Goal: Transaction & Acquisition: Purchase product/service

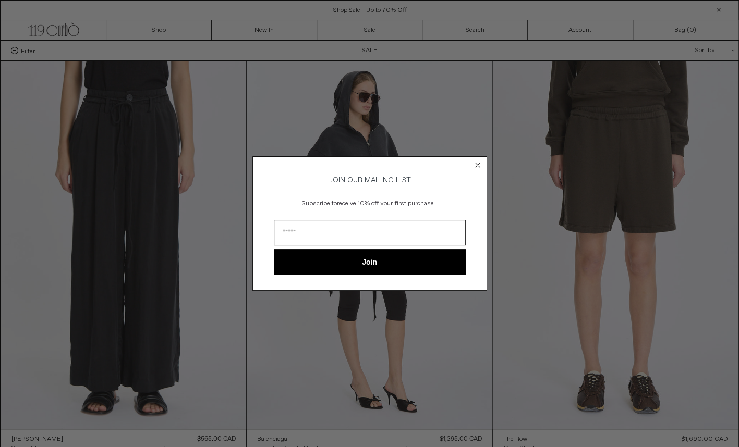
scroll to position [54, 0]
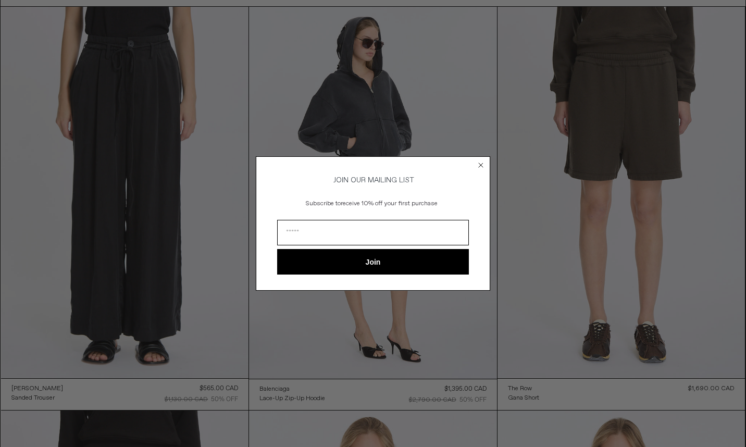
click at [481, 163] on icon "Close dialog" at bounding box center [481, 165] width 4 height 4
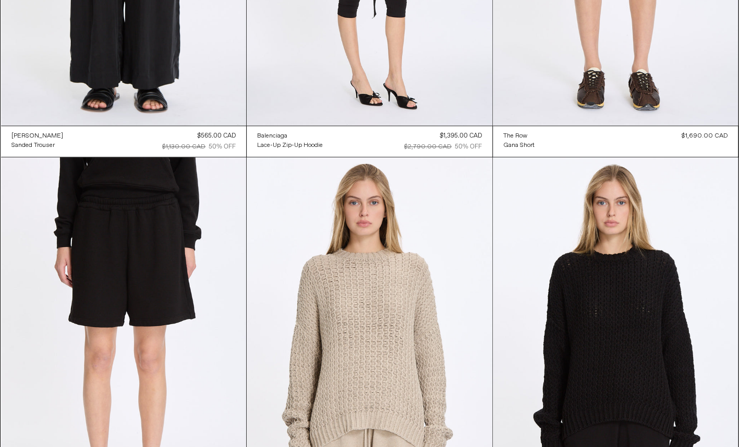
scroll to position [0, 0]
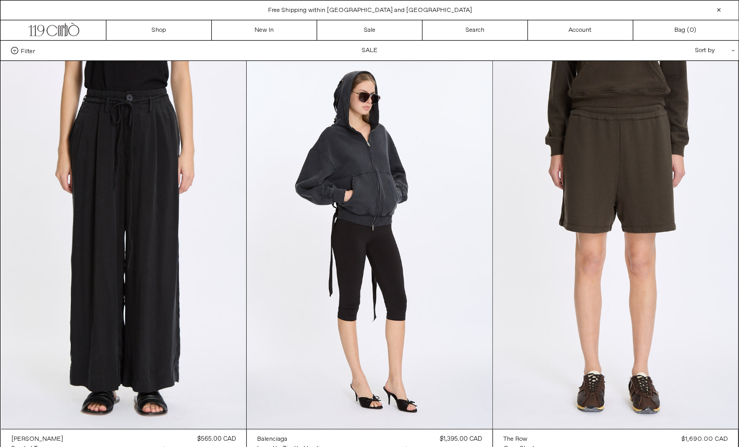
click at [28, 51] on span "Filter" at bounding box center [28, 50] width 14 height 7
click at [0, 0] on select "**********" at bounding box center [0, 0] width 0 height 0
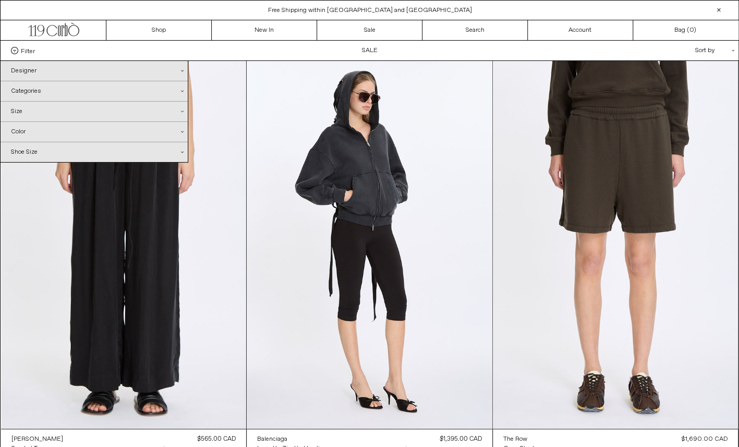
click at [30, 69] on div "Designer .cls-1{fill:#231f20}" at bounding box center [94, 71] width 187 height 20
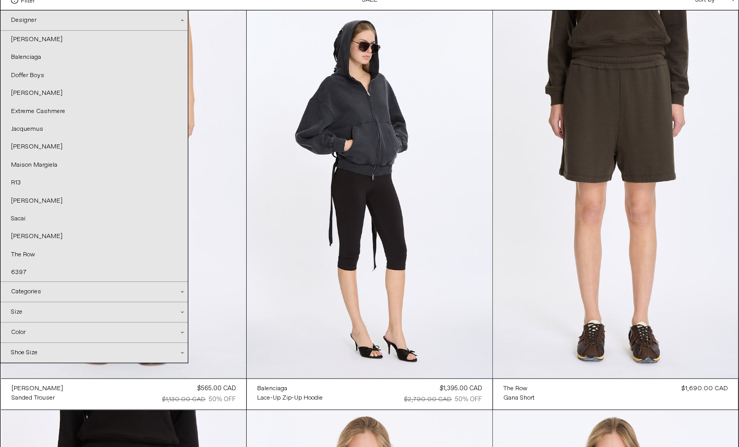
scroll to position [56, 0]
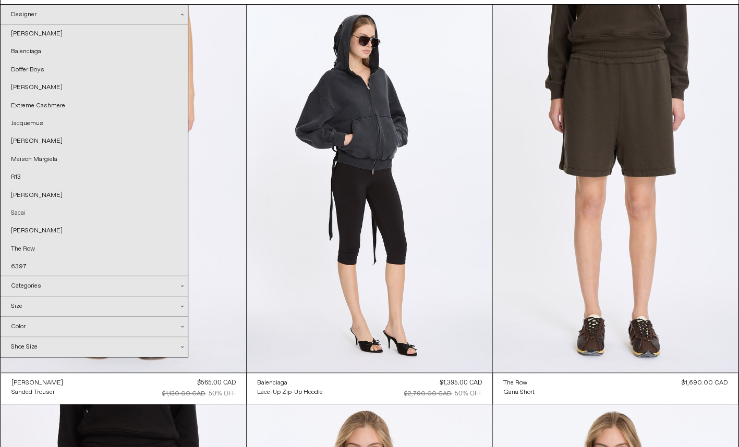
click at [18, 211] on link "Sacai" at bounding box center [94, 213] width 187 height 18
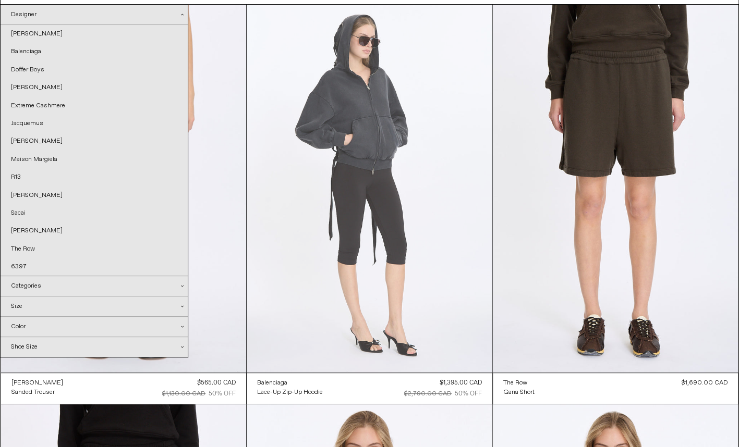
click at [275, 269] on at bounding box center [369, 189] width 245 height 368
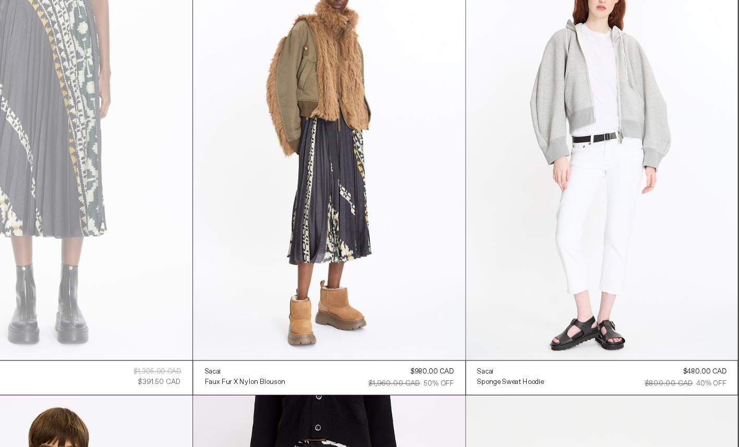
scroll to position [97, 0]
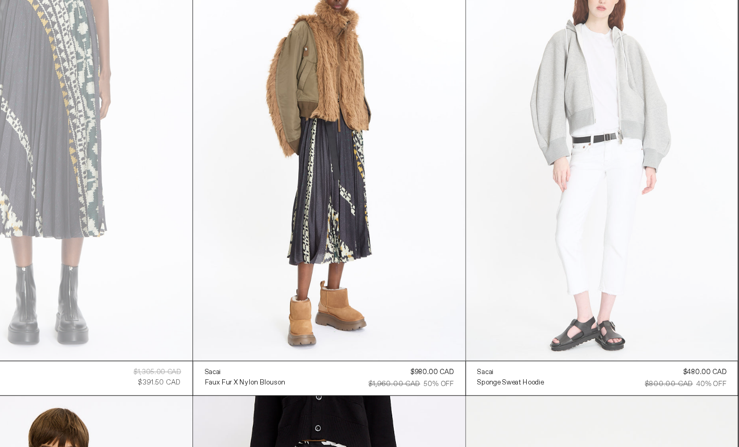
click at [663, 139] on at bounding box center [615, 148] width 245 height 368
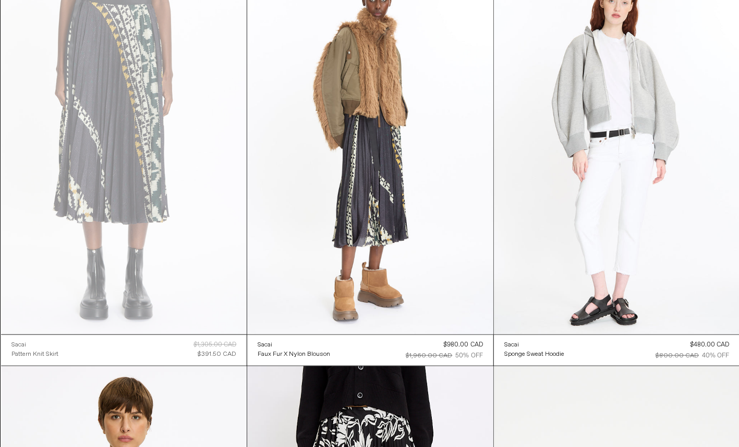
scroll to position [95, 0]
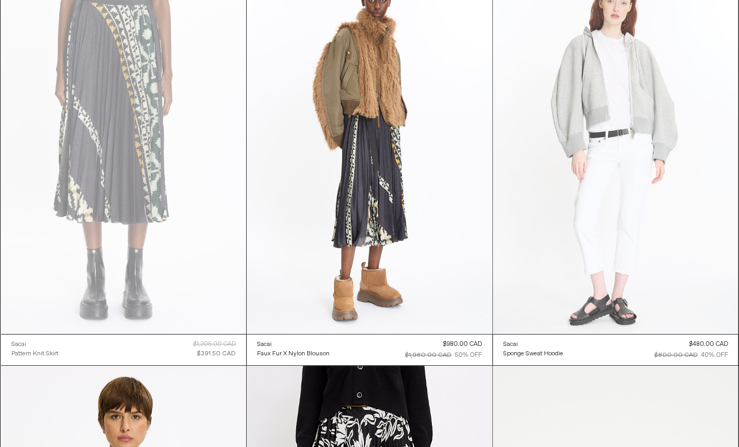
click at [510, 271] on at bounding box center [615, 150] width 245 height 368
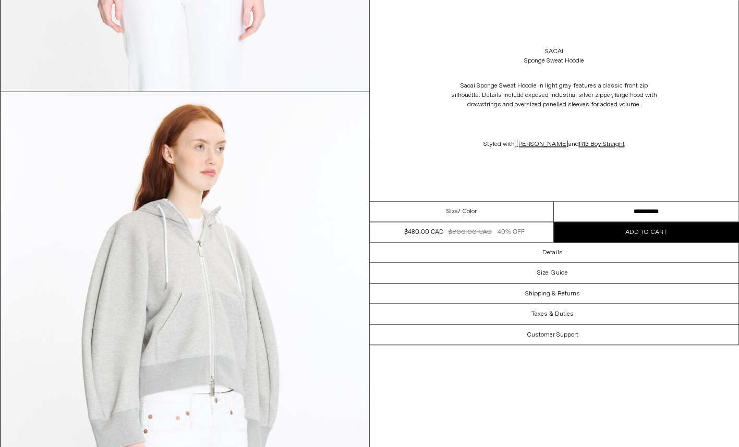
scroll to position [889, 0]
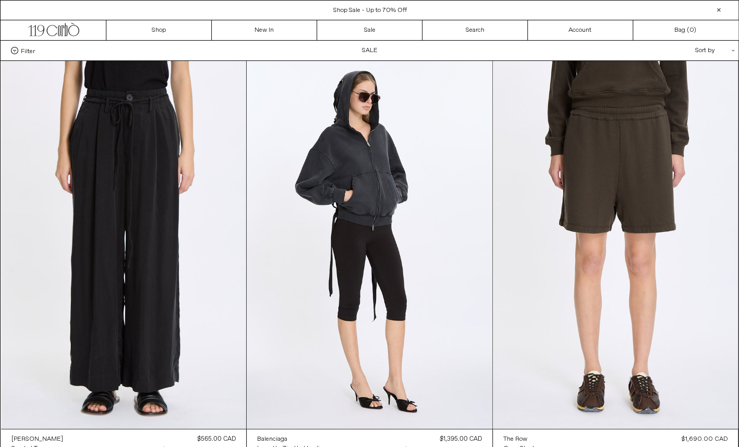
click at [31, 48] on span "Filter" at bounding box center [28, 50] width 14 height 7
click at [0, 0] on select "**********" at bounding box center [0, 0] width 0 height 0
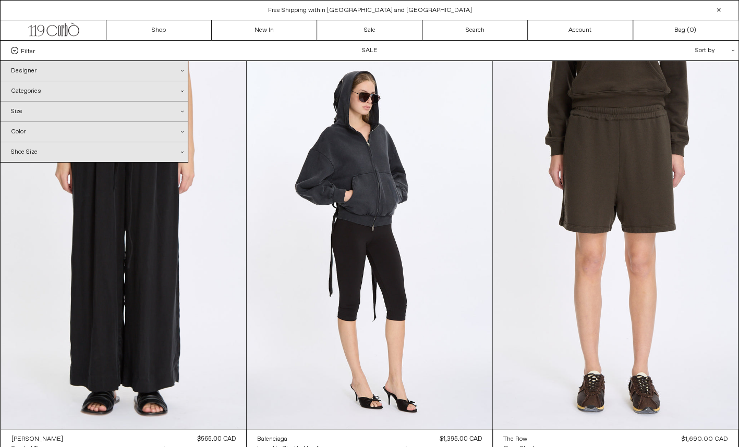
click at [30, 69] on div "Designer .cls-1{fill:#231f20}" at bounding box center [94, 71] width 187 height 20
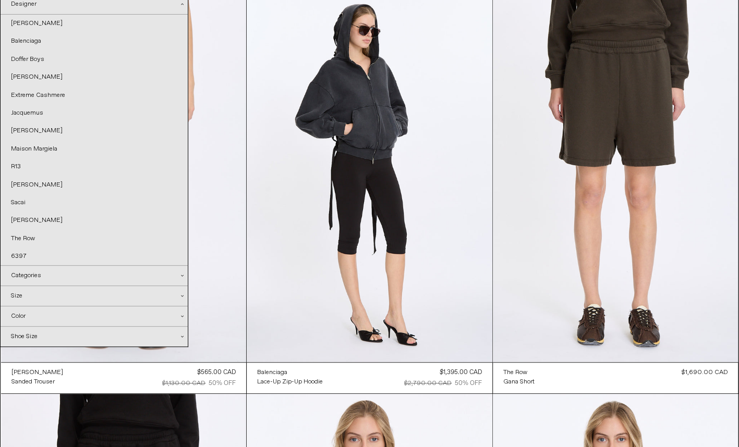
scroll to position [68, 0]
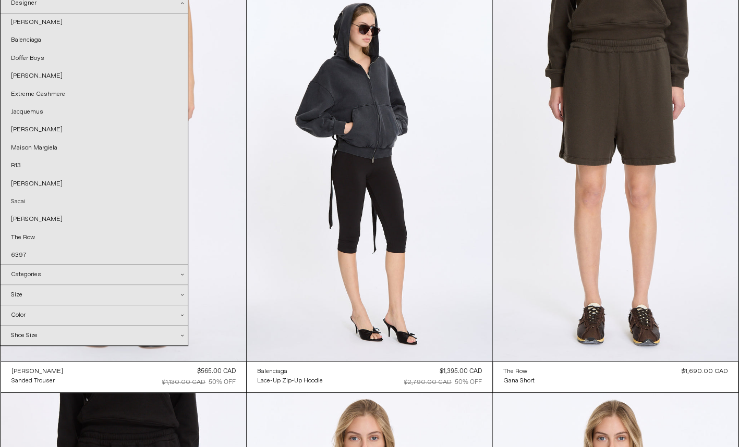
click at [19, 201] on link "Sacai" at bounding box center [94, 202] width 187 height 18
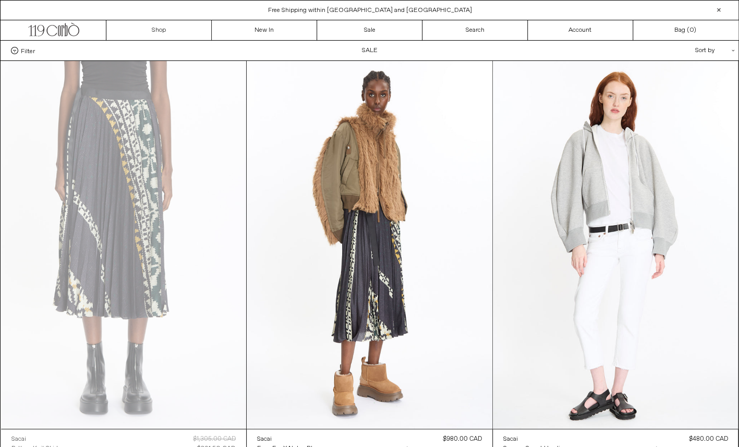
click at [162, 35] on link "Shop" at bounding box center [158, 30] width 105 height 20
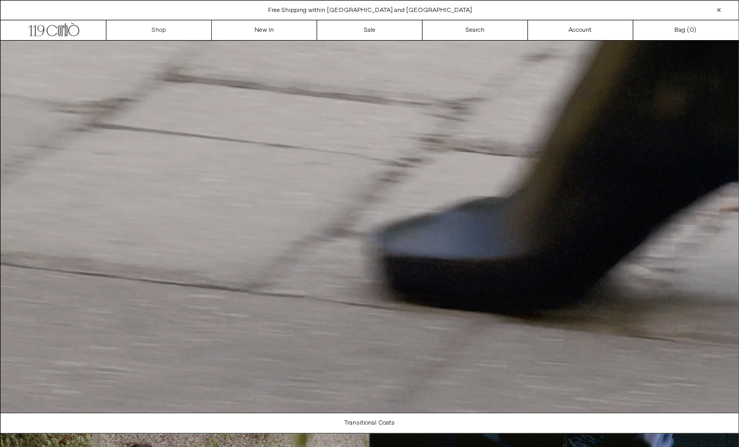
click at [173, 38] on link "Shop" at bounding box center [158, 30] width 105 height 20
click at [470, 20] on link "Search" at bounding box center [474, 30] width 105 height 20
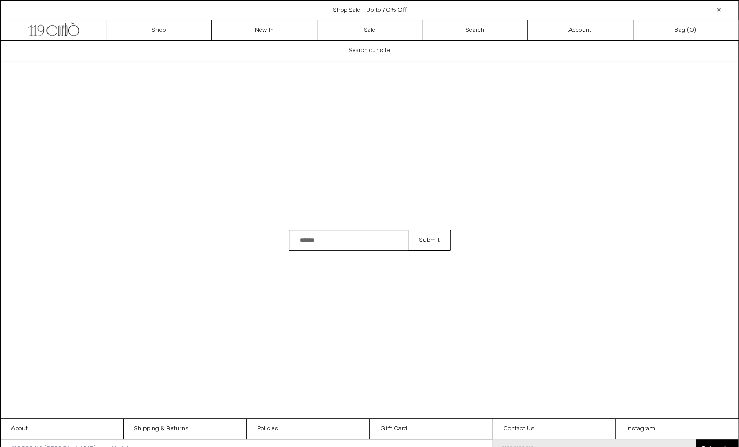
click at [348, 241] on input "Search" at bounding box center [348, 240] width 119 height 21
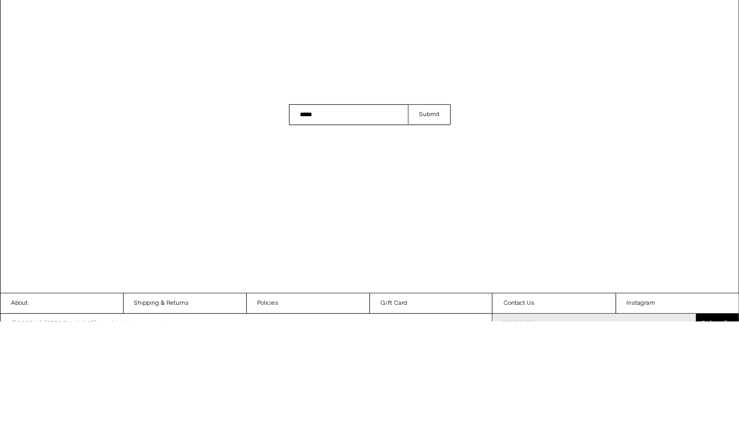
type input "*****"
click at [408, 230] on button "Submit" at bounding box center [429, 240] width 42 height 21
